Goal: Task Accomplishment & Management: Manage account settings

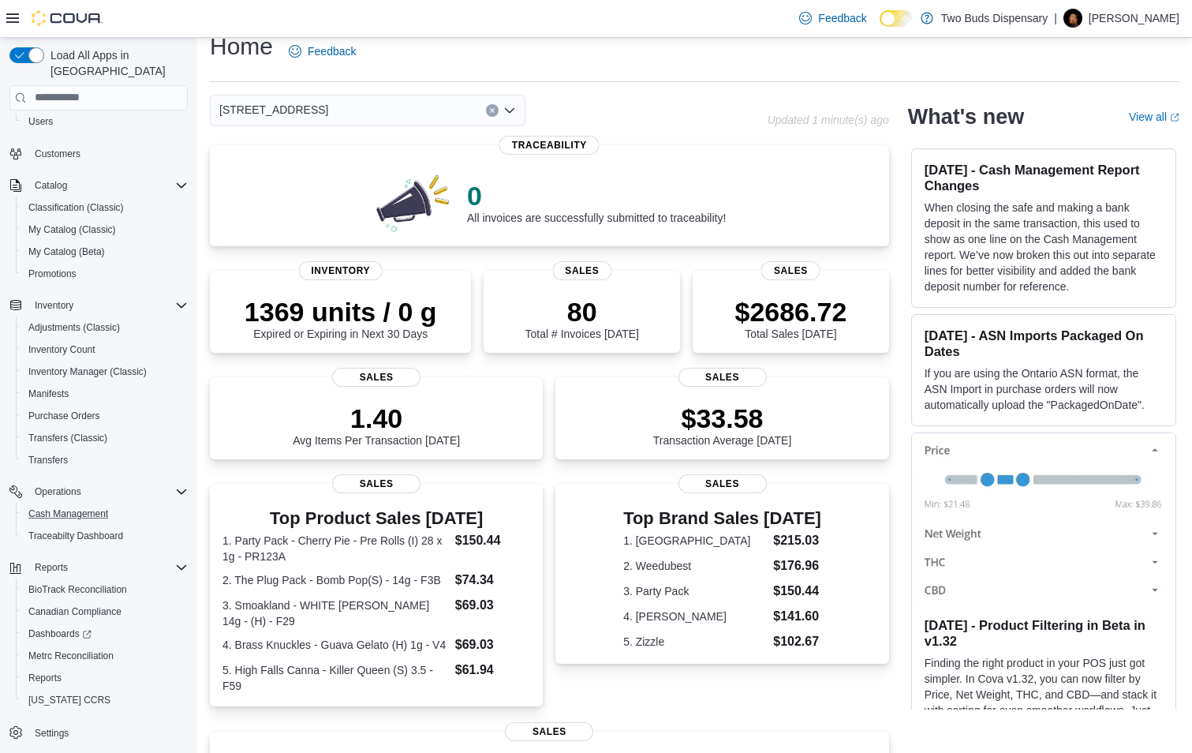
scroll to position [88, 0]
click at [54, 670] on span "Reports" at bounding box center [44, 676] width 33 height 13
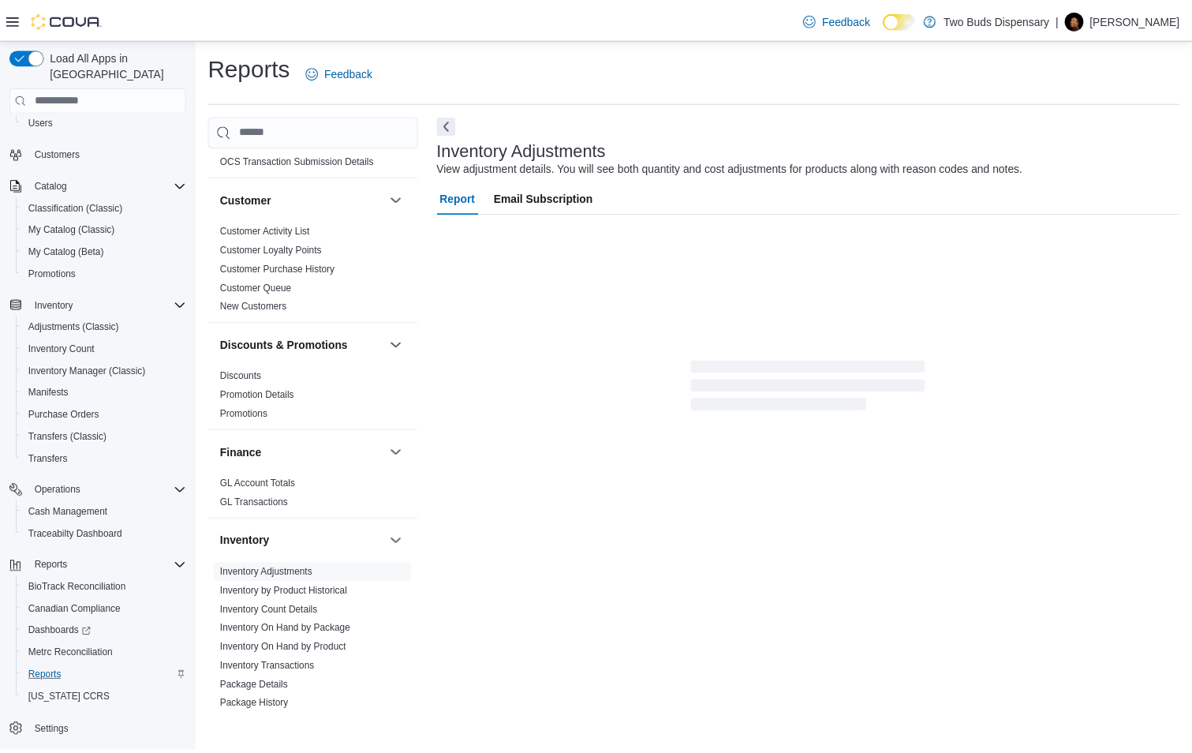
scroll to position [158, 0]
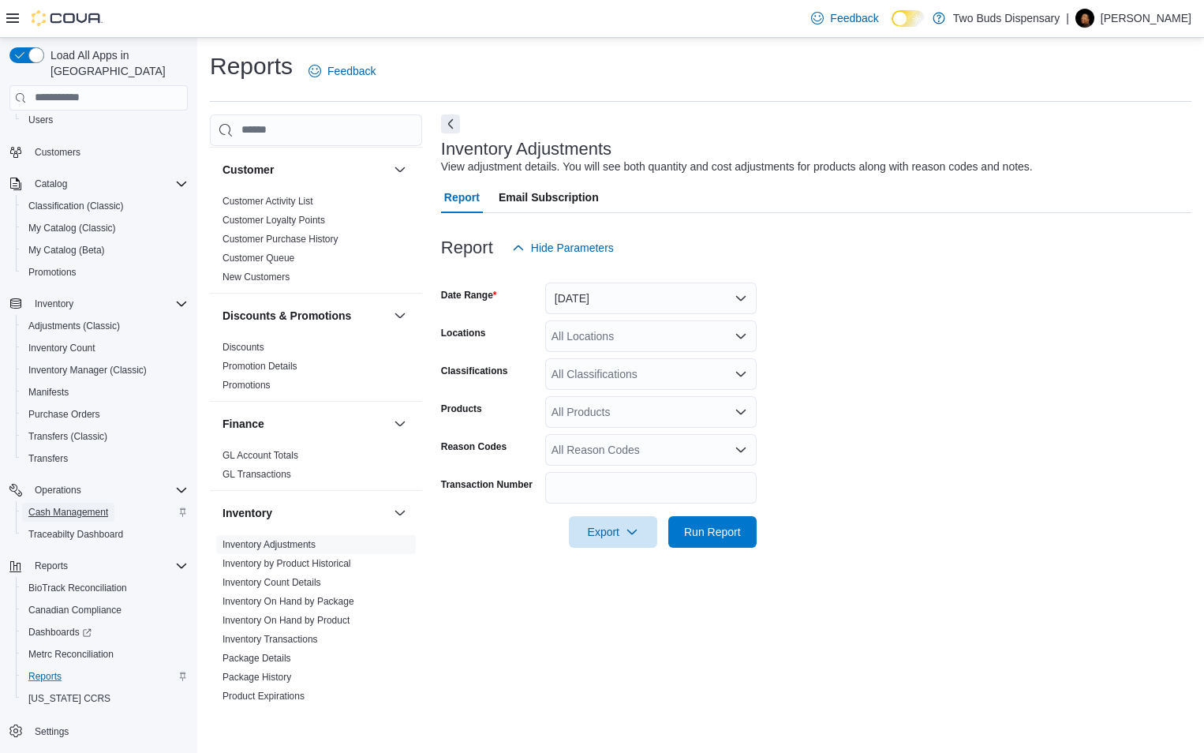
click at [56, 506] on span "Cash Management" at bounding box center [68, 512] width 80 height 13
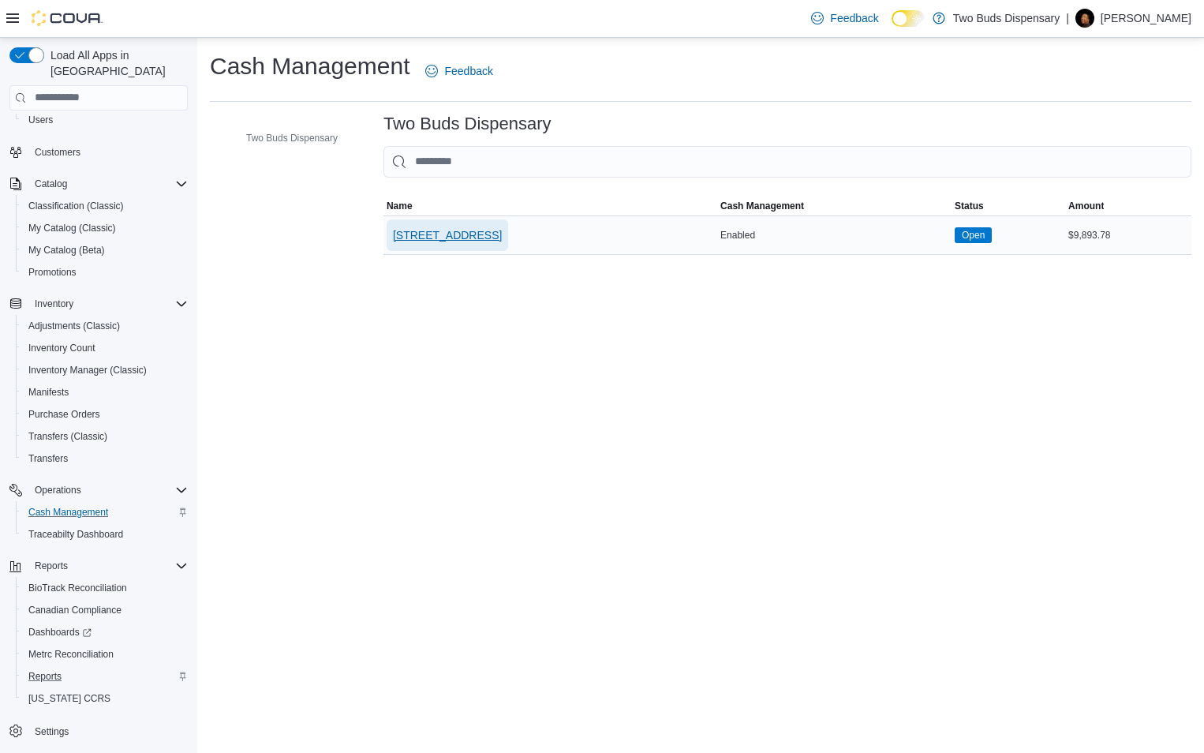
click at [436, 233] on span "[STREET_ADDRESS]" at bounding box center [447, 235] width 109 height 16
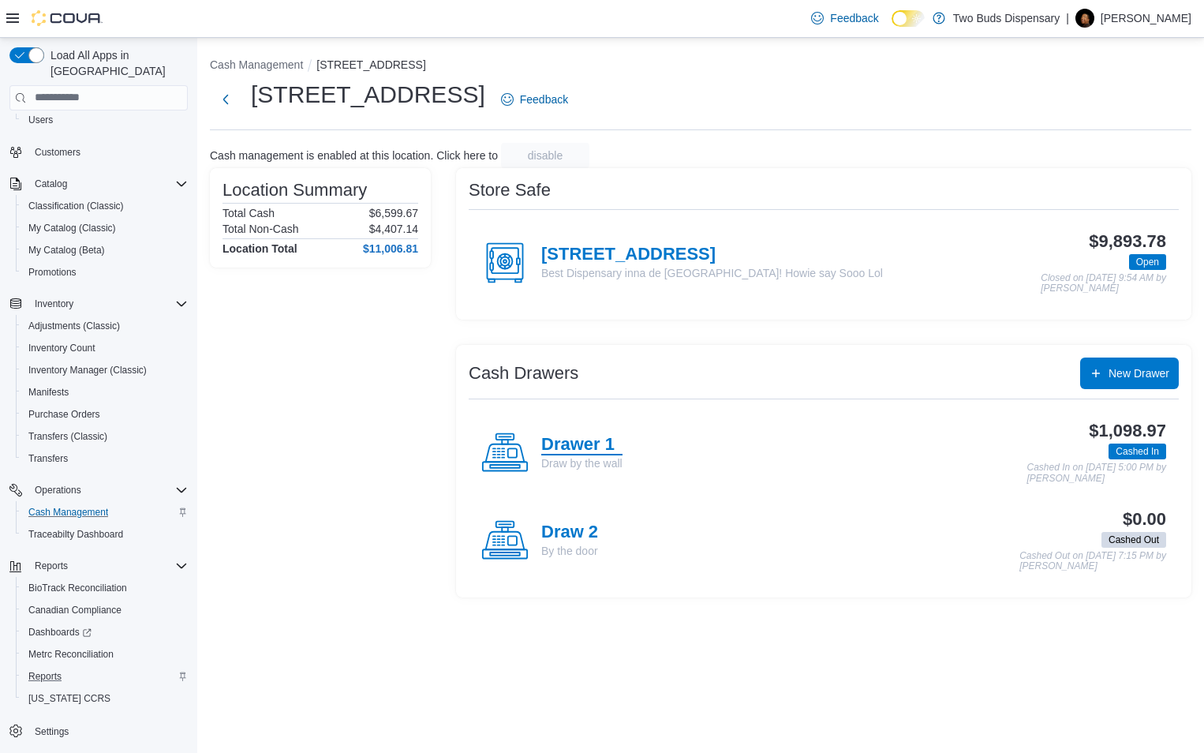
click at [575, 445] on h4 "Drawer 1" at bounding box center [581, 445] width 81 height 21
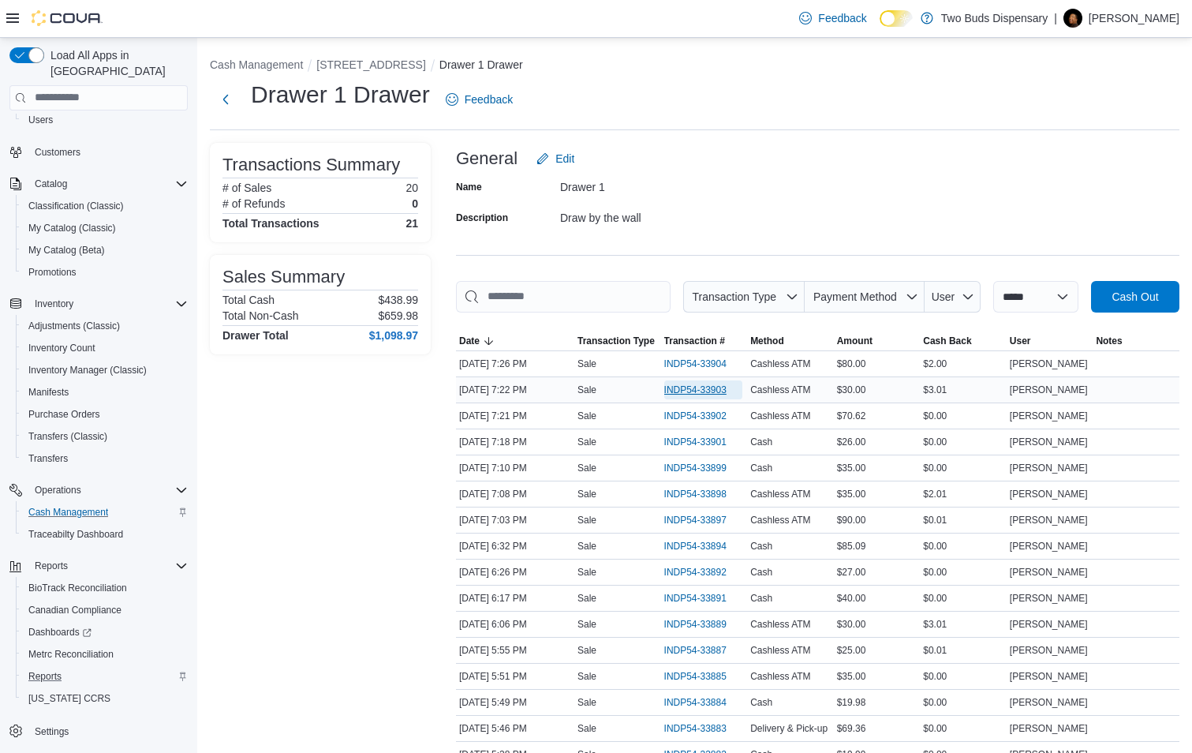
click at [680, 388] on span "INDP54-33903" at bounding box center [695, 390] width 62 height 13
click at [712, 416] on span "INDP54-33902" at bounding box center [695, 416] width 62 height 13
click at [712, 441] on span "INDP54-33901" at bounding box center [695, 442] width 62 height 13
click at [709, 471] on span "INDP54-33899" at bounding box center [695, 468] width 62 height 13
click at [715, 496] on span "INDP54-33898" at bounding box center [695, 494] width 62 height 13
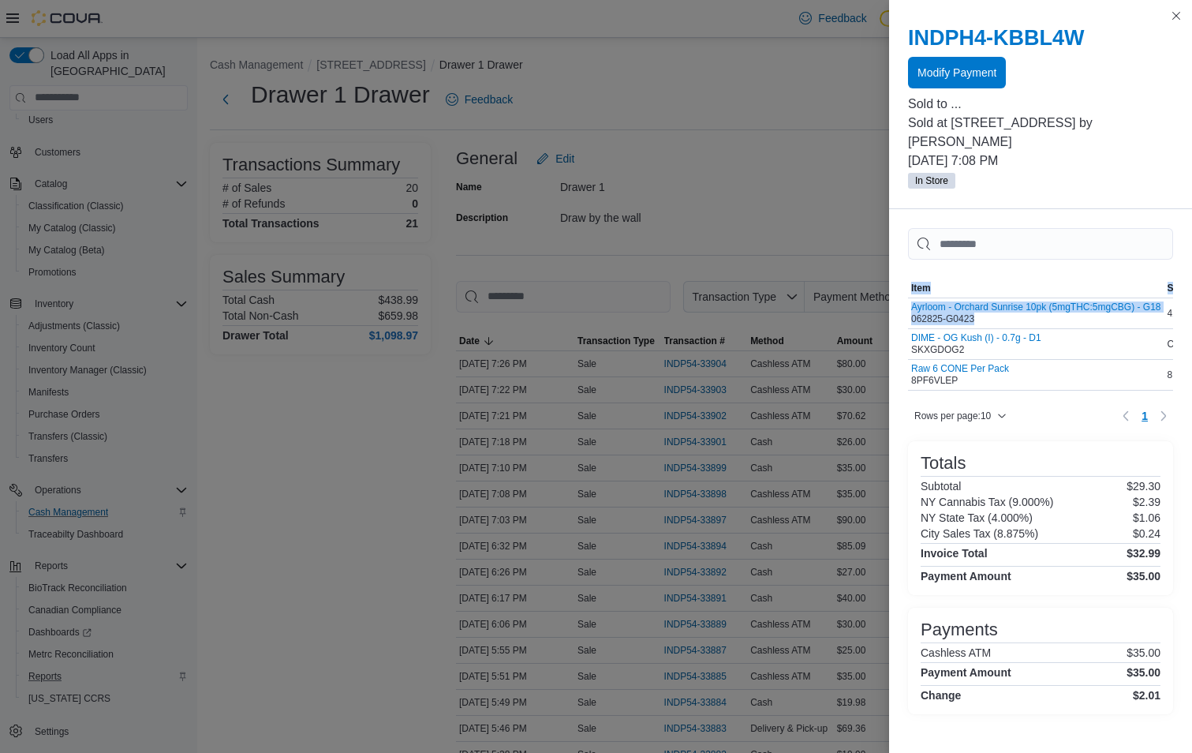
drag, startPoint x: 978, startPoint y: 298, endPoint x: 904, endPoint y: 301, distance: 74.3
click at [904, 301] on div "Sorting MemoryTable from EuiInMemoryTable; Page 1 of 1. Item SKU Qty Price Tota…" at bounding box center [1040, 477] width 303 height 537
copy div "Sorting MemoryTable from EuiInMemoryTable; Page 1 of 1. Item SKU Qty Price Tota…"
click at [1174, 15] on button "Close this dialog" at bounding box center [1176, 15] width 19 height 19
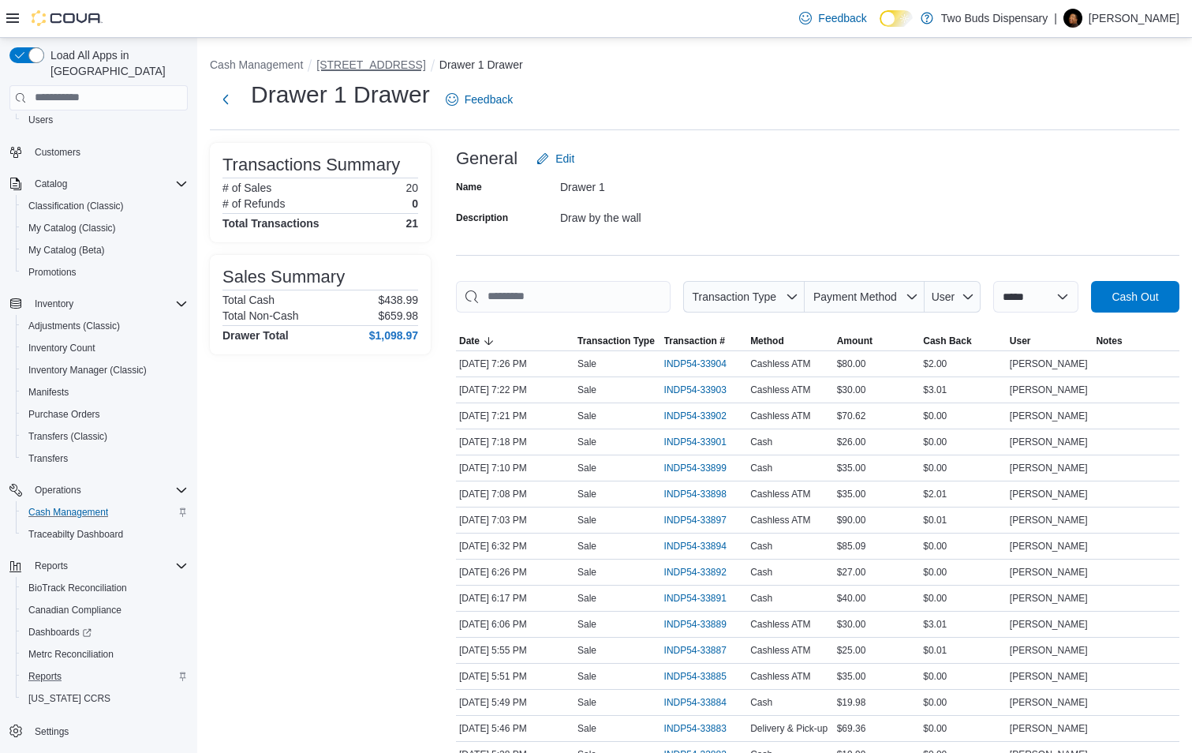
click at [338, 62] on button "[STREET_ADDRESS]" at bounding box center [370, 64] width 109 height 13
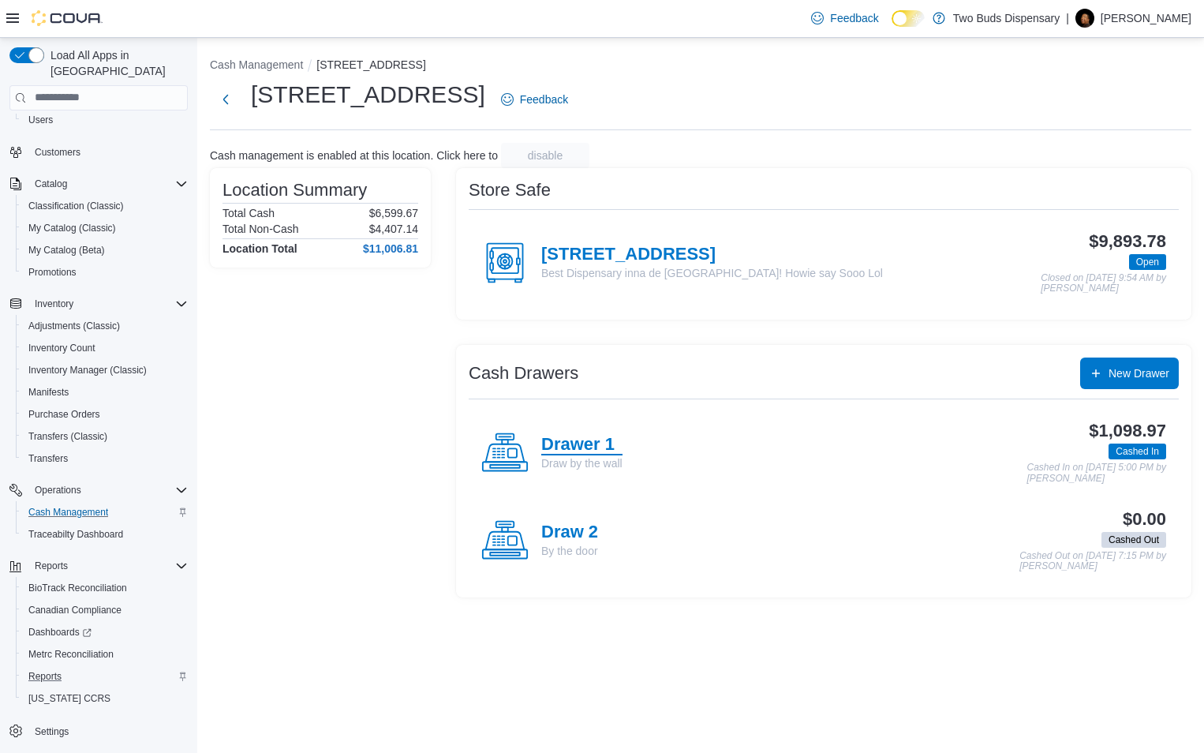
click at [548, 443] on h4 "Drawer 1" at bounding box center [581, 445] width 81 height 21
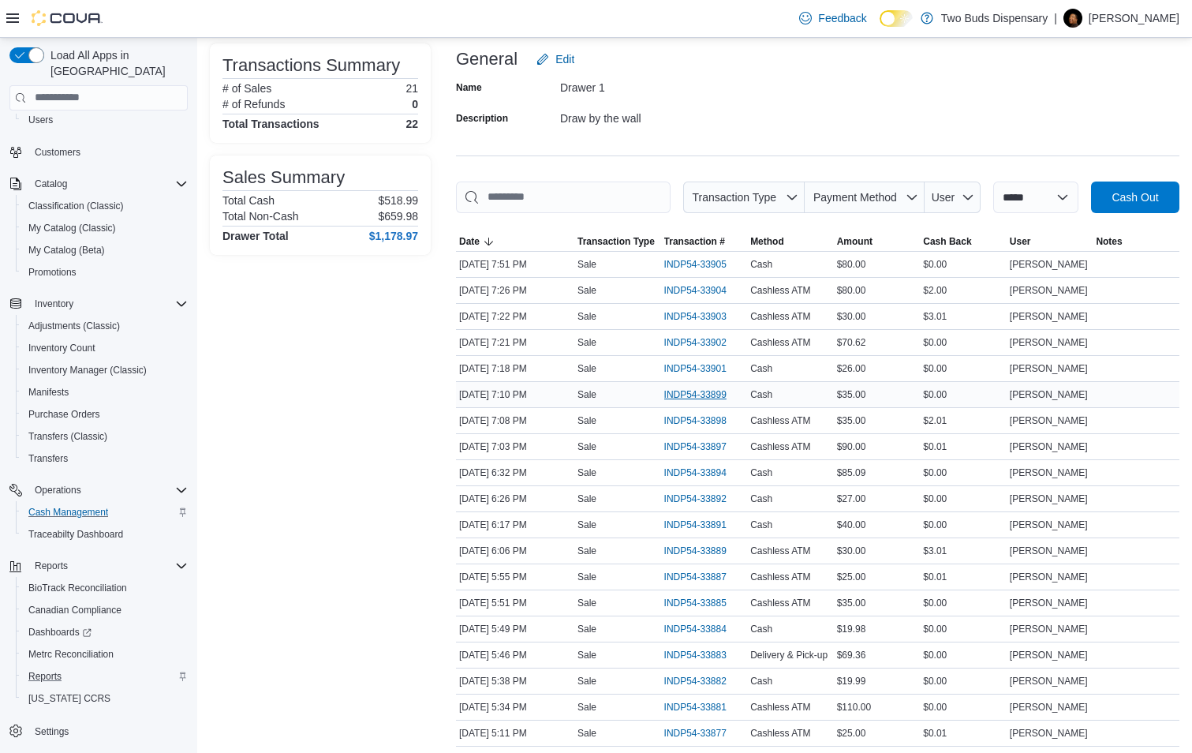
scroll to position [79, 0]
